Goal: Task Accomplishment & Management: Manage account settings

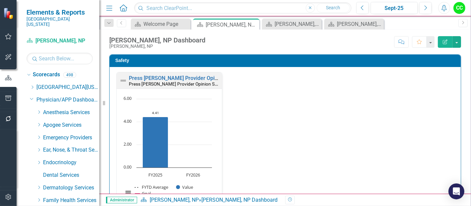
scroll to position [126, 0]
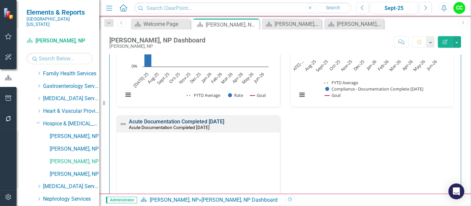
click at [224, 118] on link "Acute Documentation Completed [DATE]" at bounding box center [176, 121] width 95 height 6
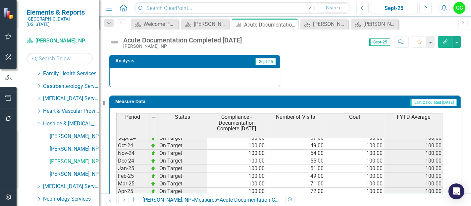
scroll to position [202, 0]
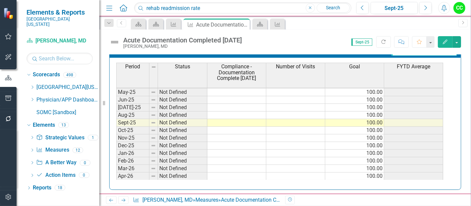
scroll to position [272, 0]
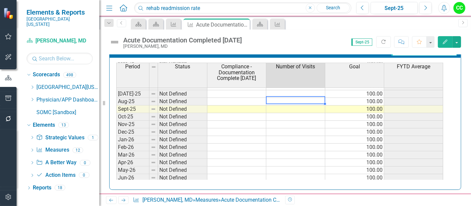
click at [296, 100] on td at bounding box center [295, 102] width 59 height 8
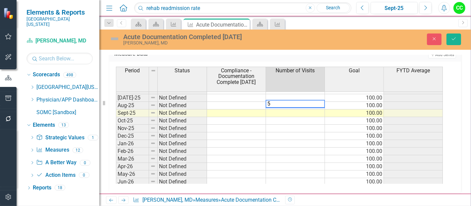
type textarea "57"
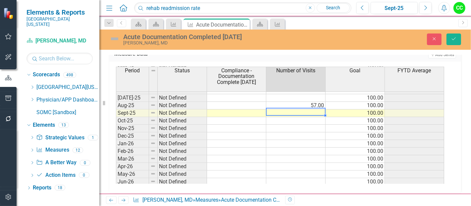
type textarea "60"
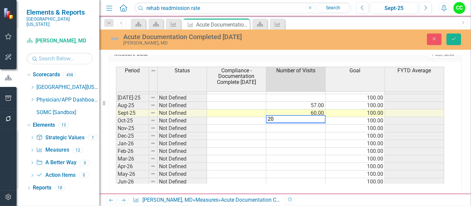
type textarea "100"
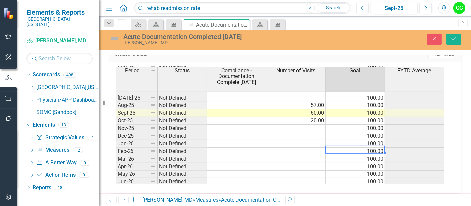
click at [368, 147] on td "100.00" at bounding box center [354, 151] width 59 height 8
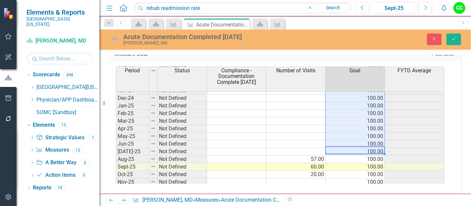
scroll to position [179, 0]
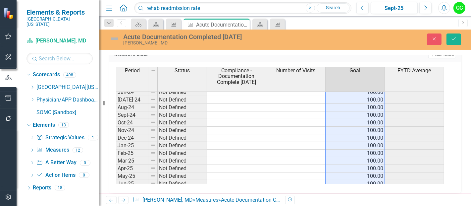
drag, startPoint x: 369, startPoint y: 109, endPoint x: 359, endPoint y: 47, distance: 62.6
click at [359, 47] on div "Acute Documentation Completed Within 10 Days Vanessa Wanjeri, MD Close Save Own…" at bounding box center [284, 111] width 371 height 164
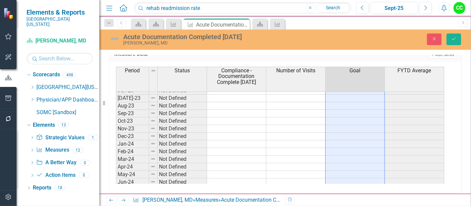
scroll to position [0, 0]
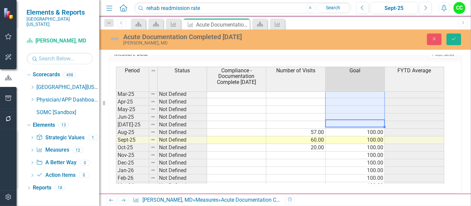
click at [243, 129] on tbody "Jan-24 Not Defined Feb-24 Not Defined Mar-24 Not Defined Apr-24 Not Defined May…" at bounding box center [280, 97] width 328 height 229
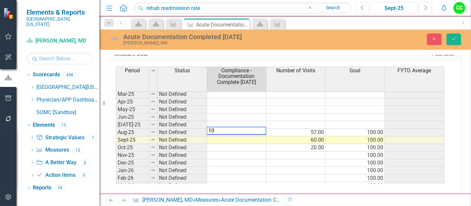
type textarea "100"
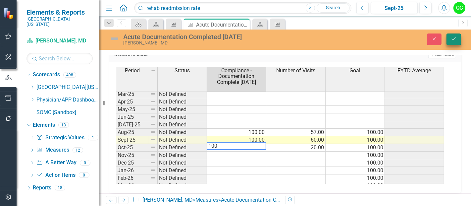
type textarea "100"
click at [453, 40] on icon "Save" at bounding box center [454, 38] width 6 height 5
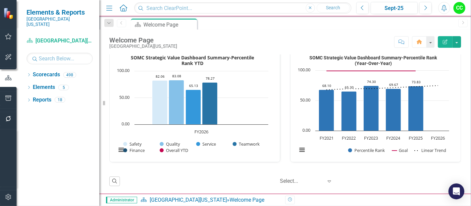
scroll to position [279, 0]
click at [41, 53] on input "text" at bounding box center [59, 59] width 66 height 12
type input "wanj"
click at [29, 73] on icon "Dropdown" at bounding box center [28, 75] width 5 height 4
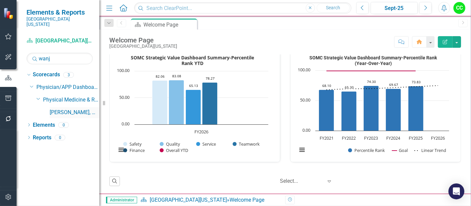
click at [69, 109] on link "[PERSON_NAME], MD" at bounding box center [75, 113] width 50 height 8
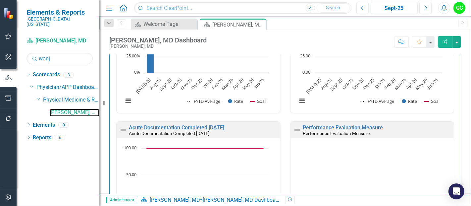
scroll to position [282, 0]
click at [224, 125] on link "Acute Documentation Completed [DATE]" at bounding box center [176, 128] width 95 height 6
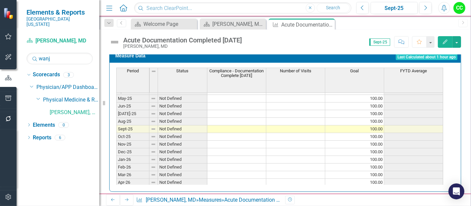
scroll to position [266, 0]
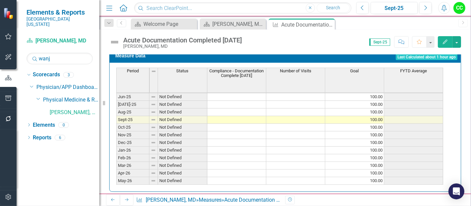
click at [281, 104] on tbody "Mar-24 Not Defined 100.00 Apr-24 Not Defined 100.00 May-24 Not Defined 100.00 J…" at bounding box center [279, 85] width 327 height 214
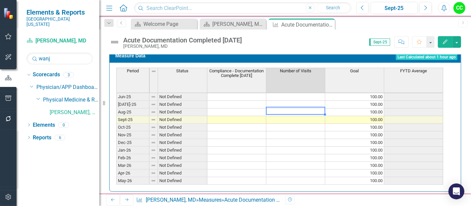
type textarea "57"
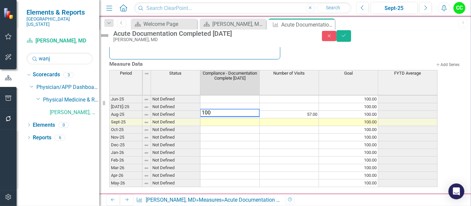
type textarea "100"
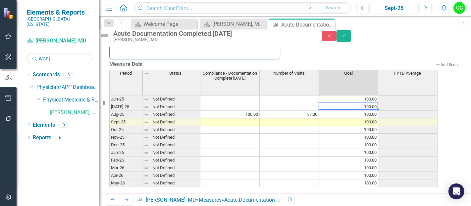
click at [374, 103] on td "100.00" at bounding box center [348, 107] width 59 height 8
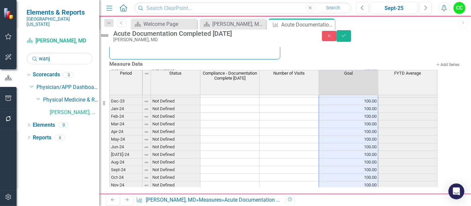
scroll to position [88, 0]
drag, startPoint x: 373, startPoint y: 100, endPoint x: 367, endPoint y: 37, distance: 63.2
click at [367, 37] on div "Acute Documentation Completed Within 10 Days Vanessa Wanjeri, MD Close Save Own…" at bounding box center [284, 111] width 371 height 164
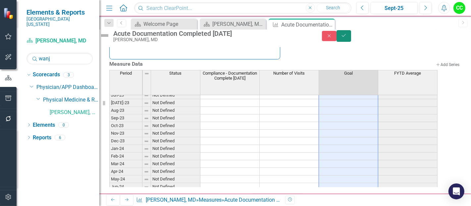
click at [351, 40] on button "Save" at bounding box center [343, 36] width 15 height 12
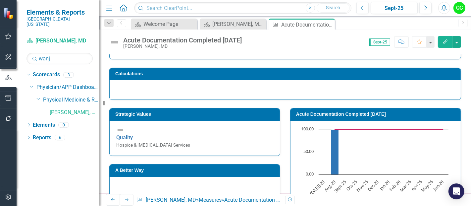
scroll to position [0, 0]
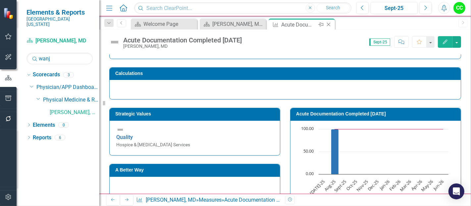
click at [327, 24] on icon "Close" at bounding box center [328, 24] width 7 height 5
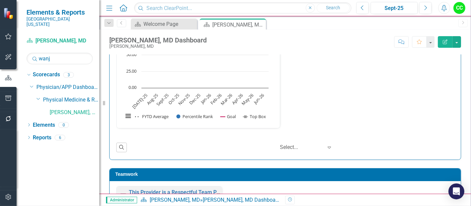
scroll to position [750, 0]
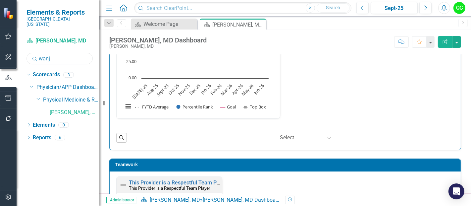
click at [68, 53] on input "wanj" at bounding box center [59, 59] width 66 height 12
type input "w"
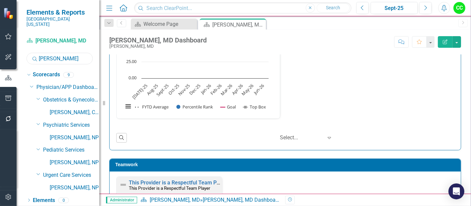
type input "harris"
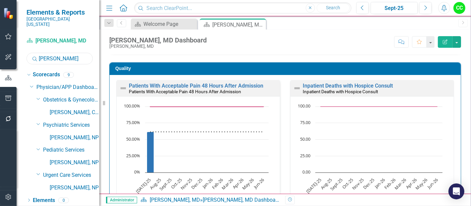
scroll to position [184, 0]
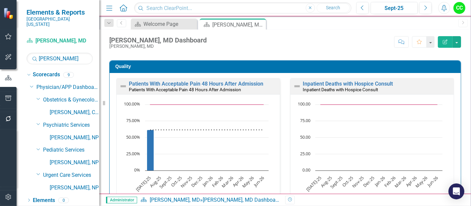
click at [351, 98] on div "Loading... Chart Combination chart with 3 data series. Inpatient Deaths with Ho…" at bounding box center [371, 152] width 163 height 116
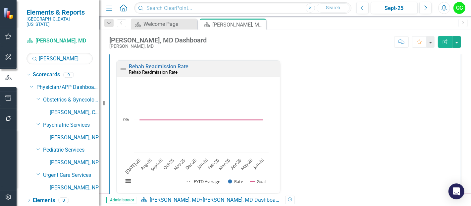
scroll to position [485, 0]
click at [171, 64] on link "Rehab Readmission Rate" at bounding box center [159, 66] width 60 height 6
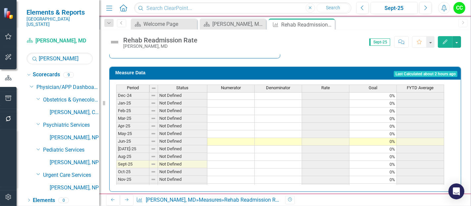
scroll to position [249, 0]
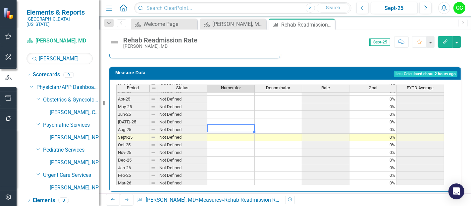
click at [221, 123] on tbody "Apr-24 Not Defined 0% May-24 Not Defined 0% Jun-24 Not Defined 0% Jul-24 Not De…" at bounding box center [280, 107] width 328 height 206
type textarea "5"
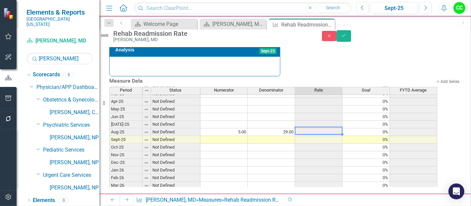
type textarea "29"
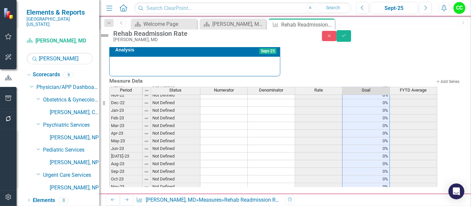
scroll to position [21, 0]
drag, startPoint x: 391, startPoint y: 117, endPoint x: 389, endPoint y: 78, distance: 39.1
click at [389, 87] on div "Period Status Numerator Denominator Rate Goal FYTD Average Jul-22 Not Defined 0…" at bounding box center [285, 137] width 352 height 100
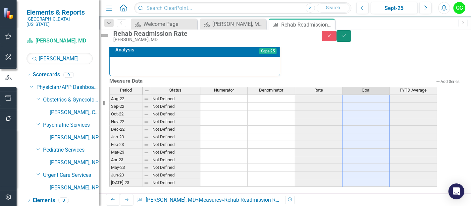
click at [347, 38] on icon "Save" at bounding box center [344, 35] width 6 height 5
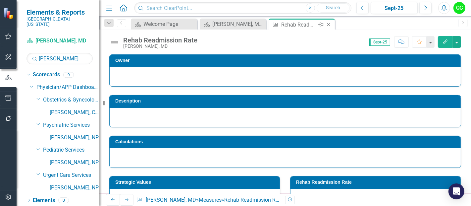
click at [329, 25] on icon at bounding box center [329, 25] width 4 height 4
